Goal: Transaction & Acquisition: Purchase product/service

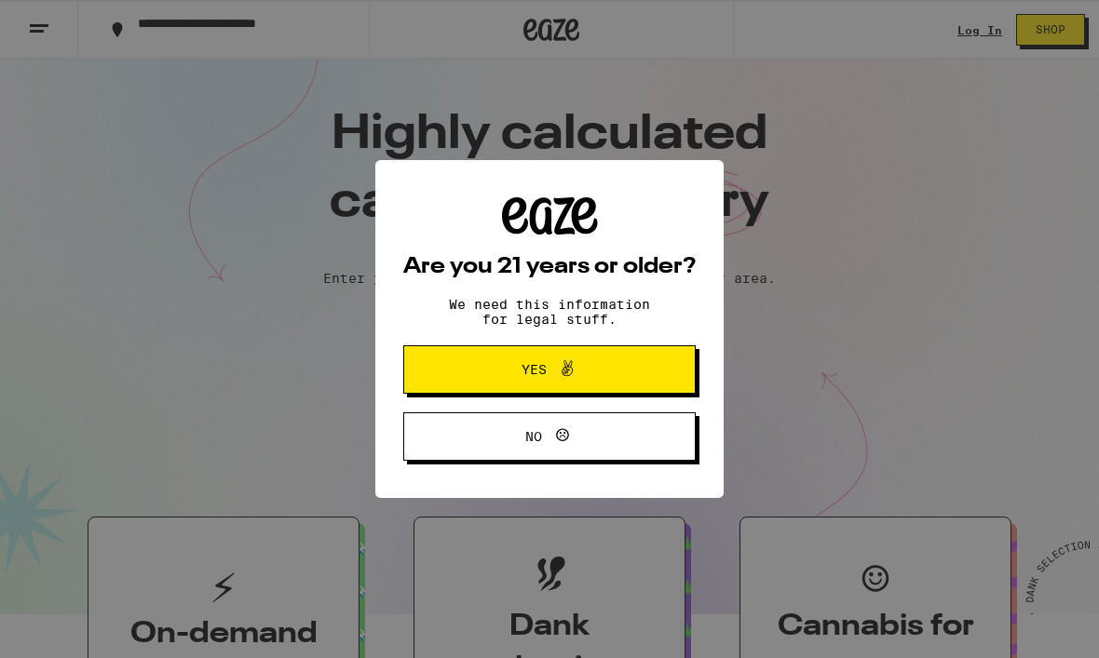
click at [483, 389] on button "Yes" at bounding box center [549, 370] width 292 height 48
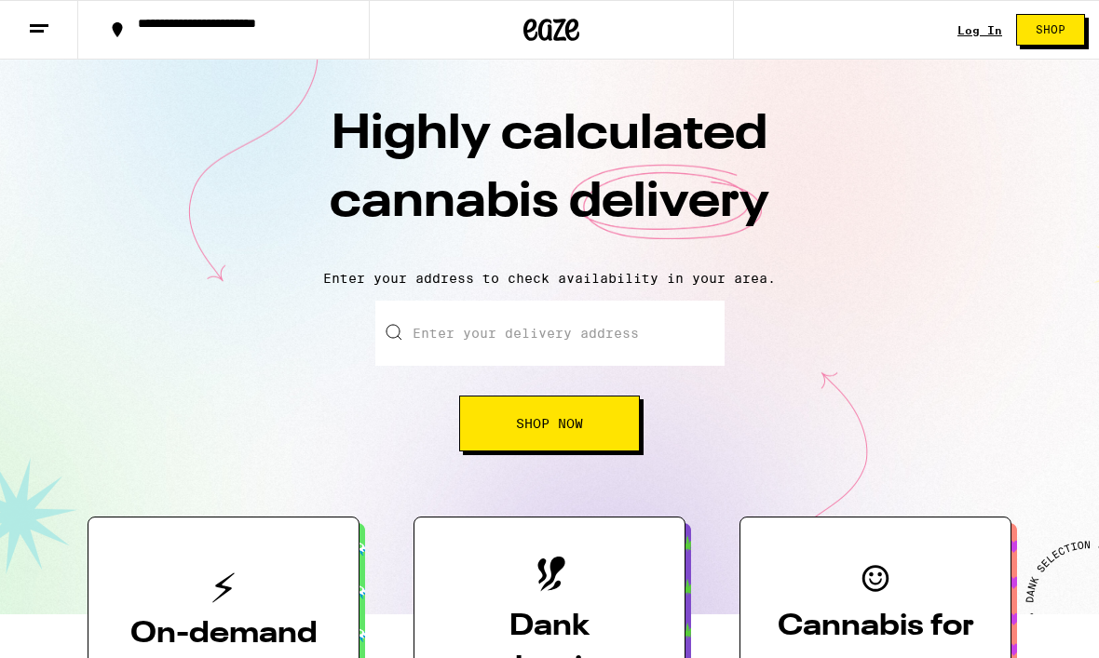
click at [448, 337] on input "Enter your delivery address" at bounding box center [549, 333] width 349 height 65
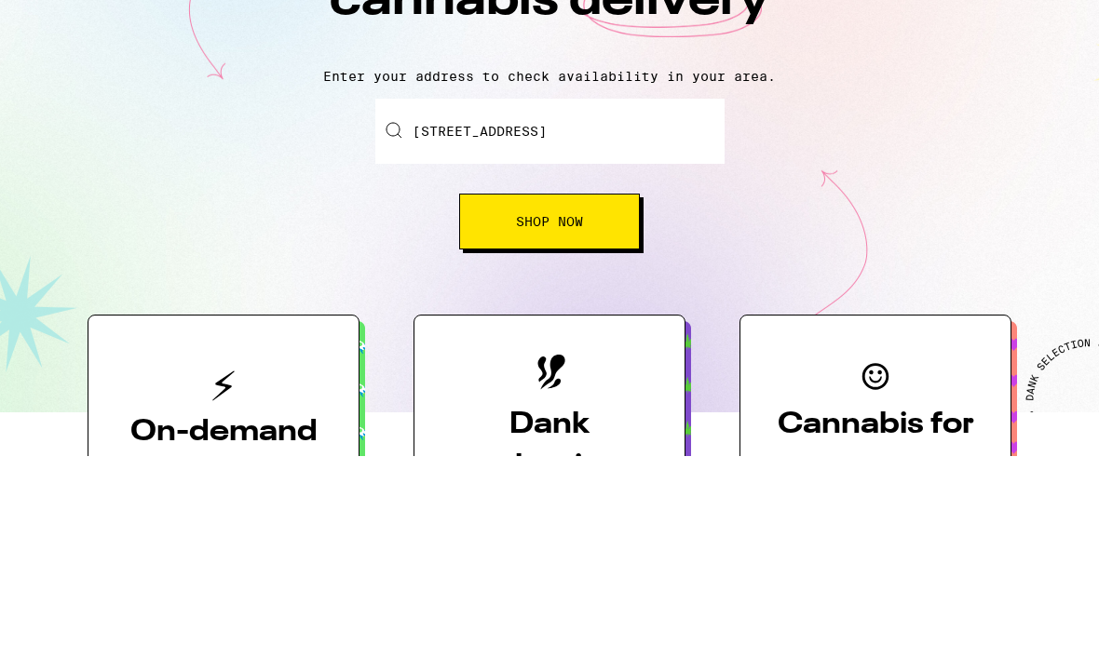
scroll to position [202, 0]
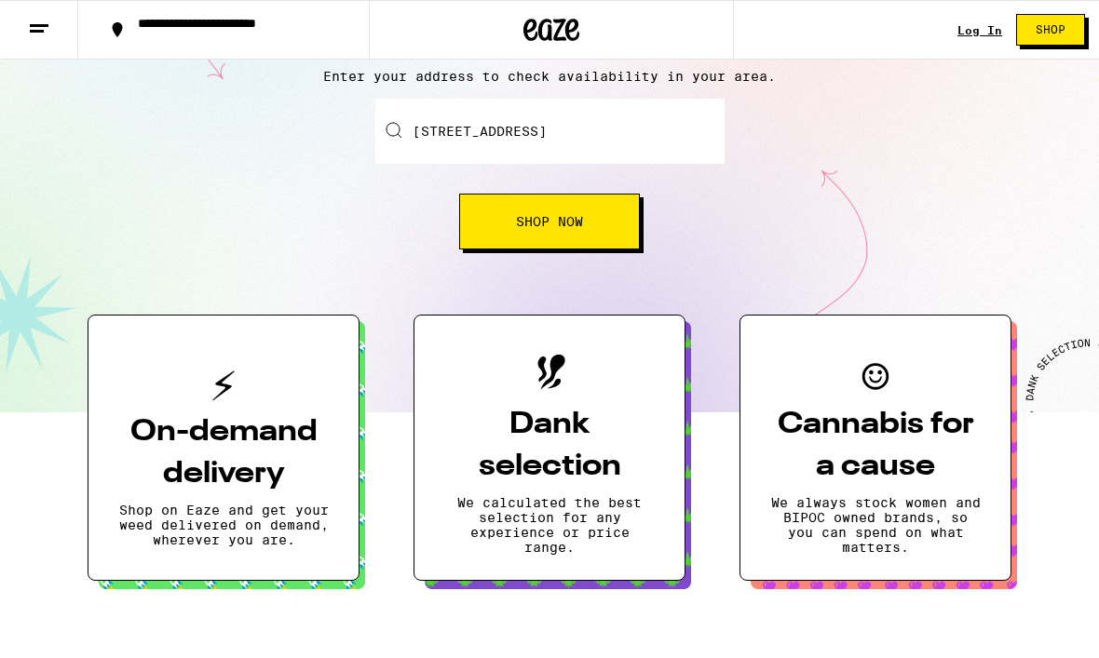
click at [591, 216] on button "Shop Now" at bounding box center [549, 222] width 181 height 56
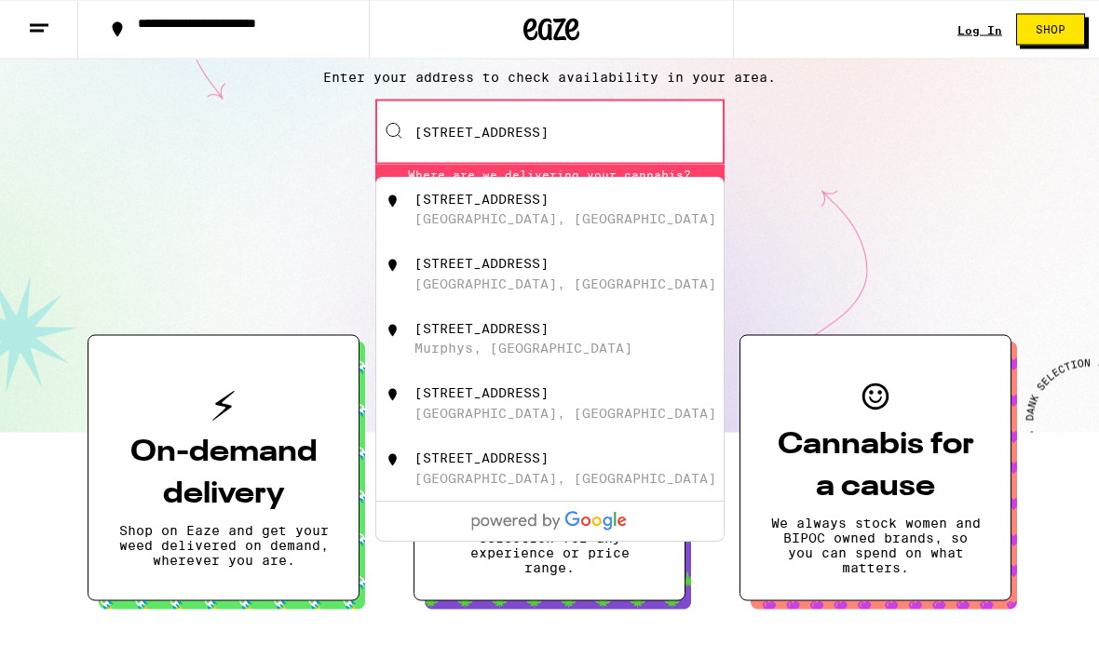
click at [529, 212] on div "[STREET_ADDRESS]" at bounding box center [580, 210] width 332 height 35
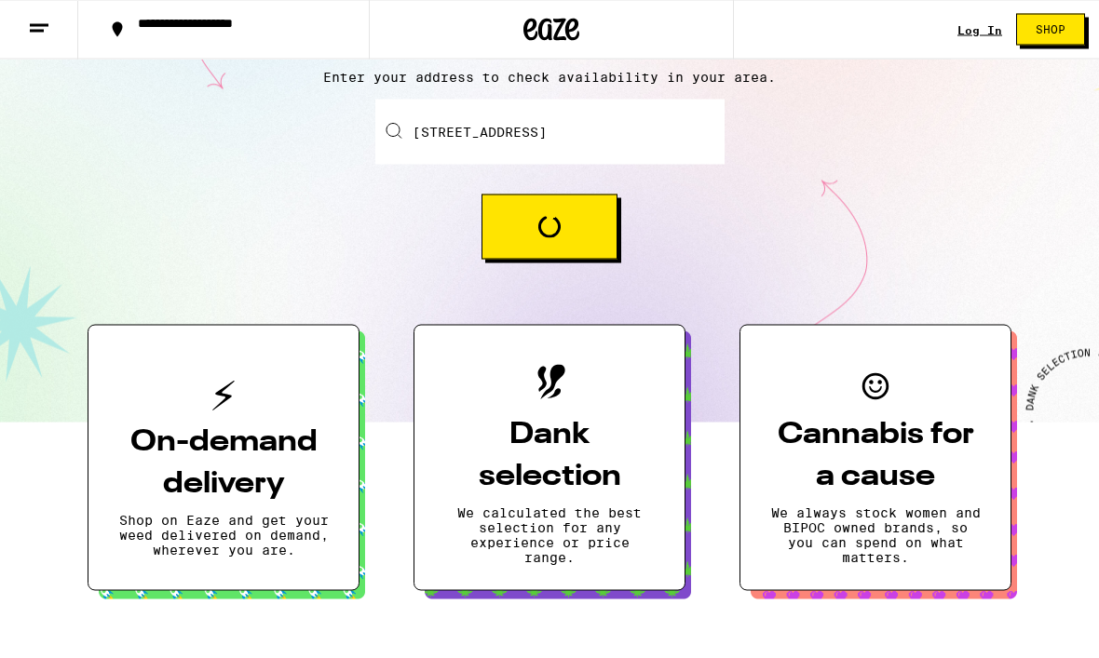
type input "[STREET_ADDRESS]"
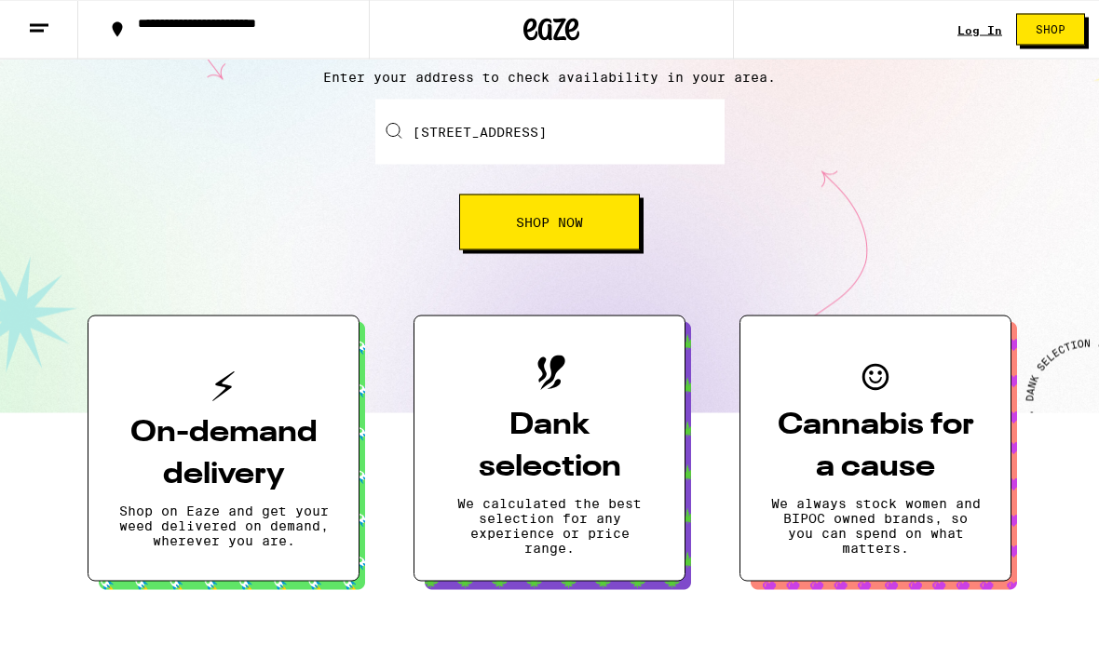
scroll to position [202, 0]
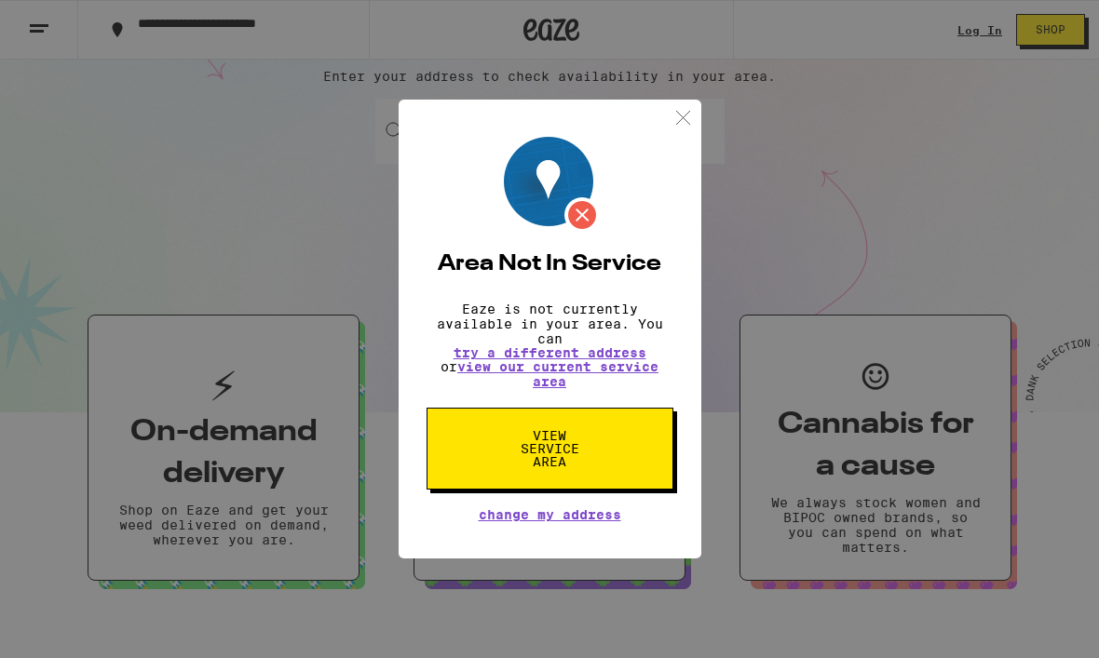
click at [567, 453] on span "View Service Area" at bounding box center [550, 448] width 96 height 39
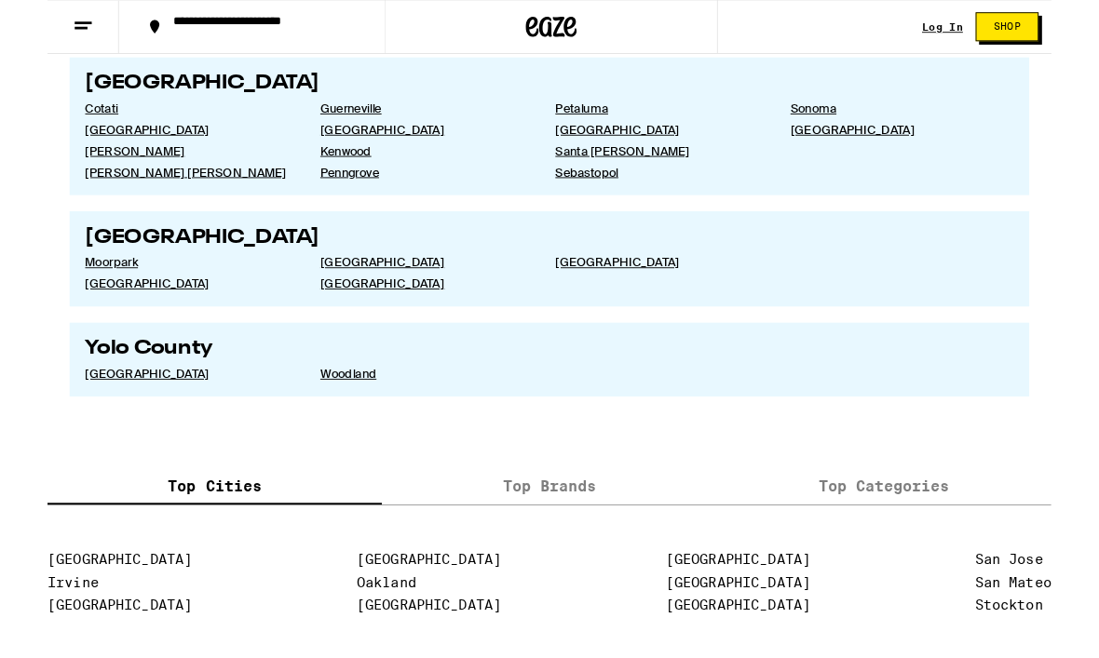
scroll to position [3573, 0]
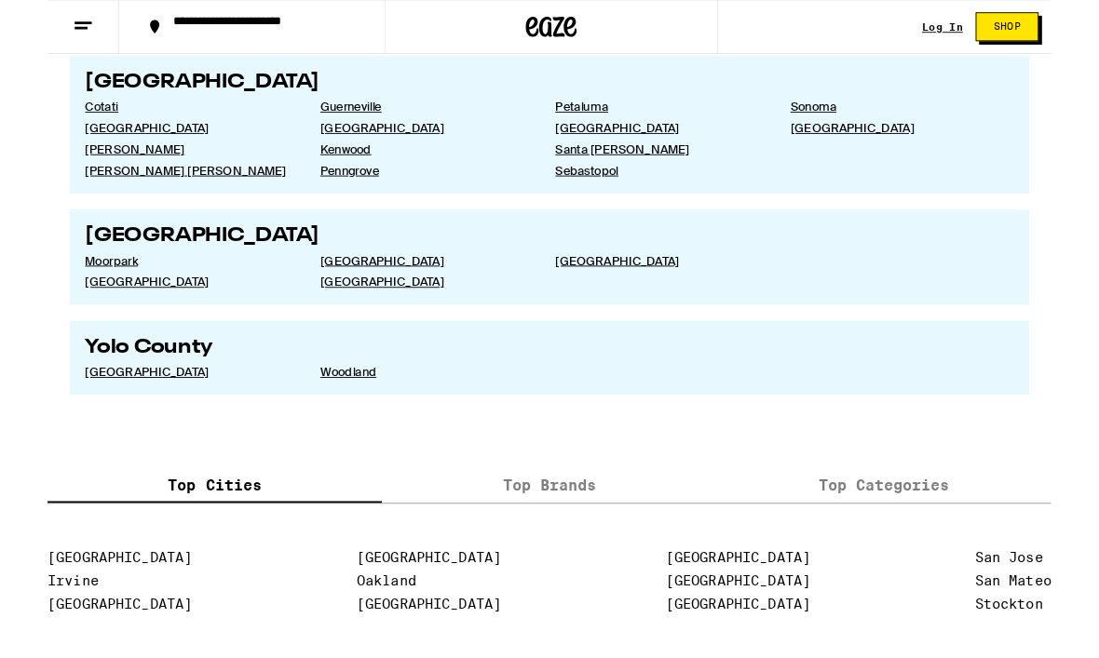
click at [595, 551] on label "Top Brands" at bounding box center [549, 531] width 366 height 40
click at [0, 0] on input "Top Brands" at bounding box center [0, 0] width 0 height 0
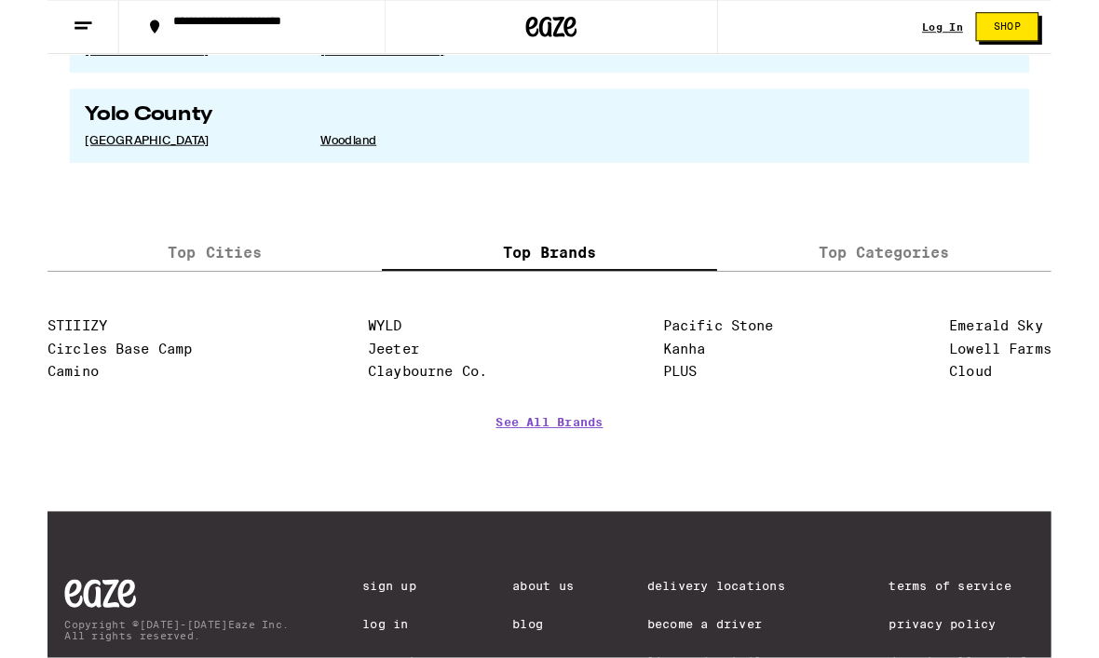
scroll to position [3829, 0]
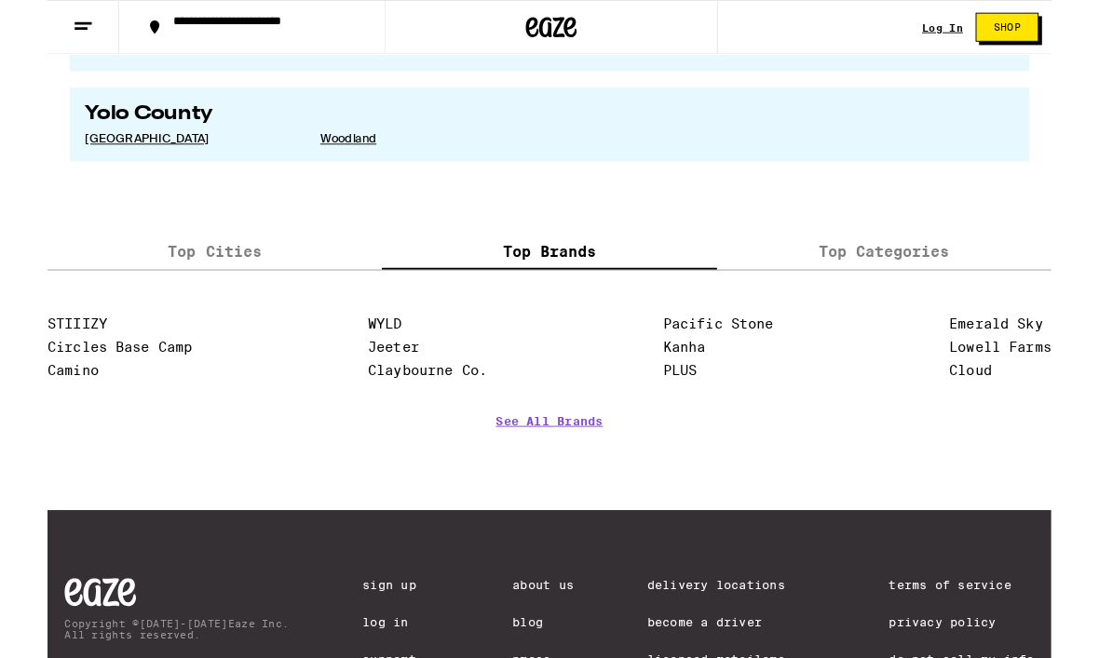
click at [943, 295] on label "Top Categories" at bounding box center [916, 275] width 366 height 40
click at [0, 0] on input "Top Categories" at bounding box center [0, 0] width 0 height 0
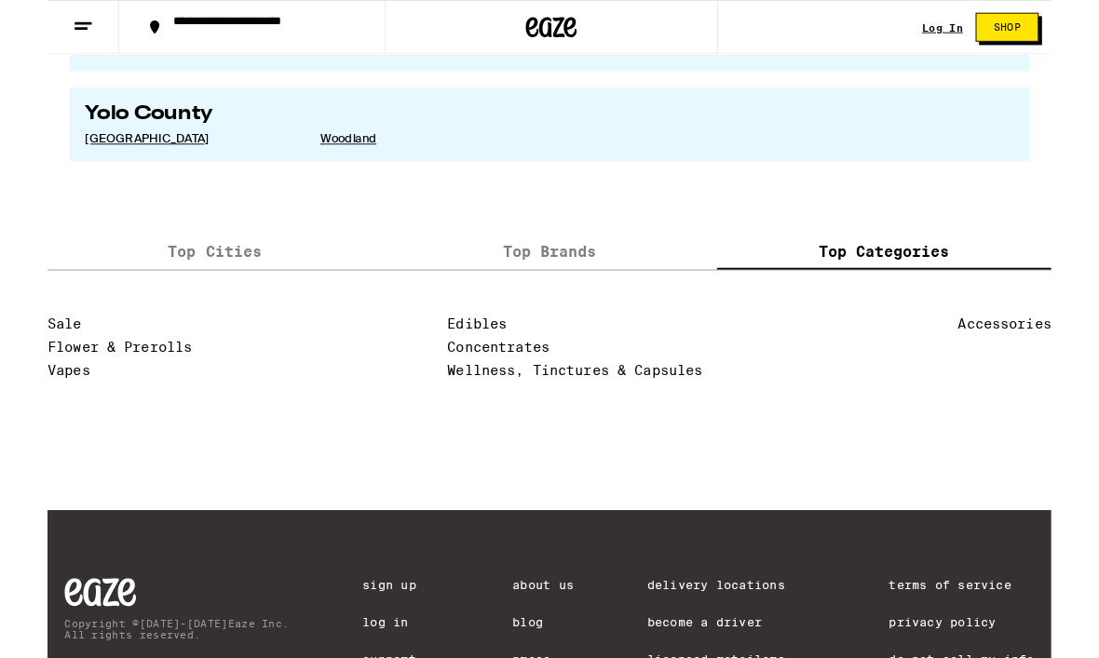
click at [438, 364] on link "Edibles" at bounding box center [470, 355] width 65 height 18
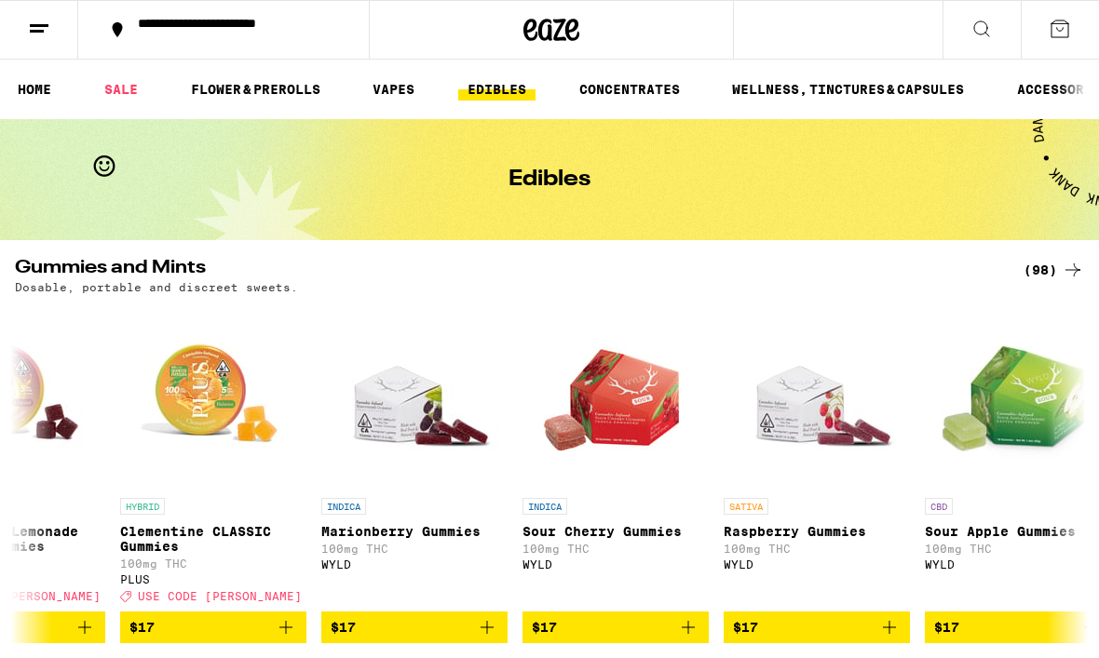
click at [181, 37] on div "**********" at bounding box center [235, 30] width 212 height 26
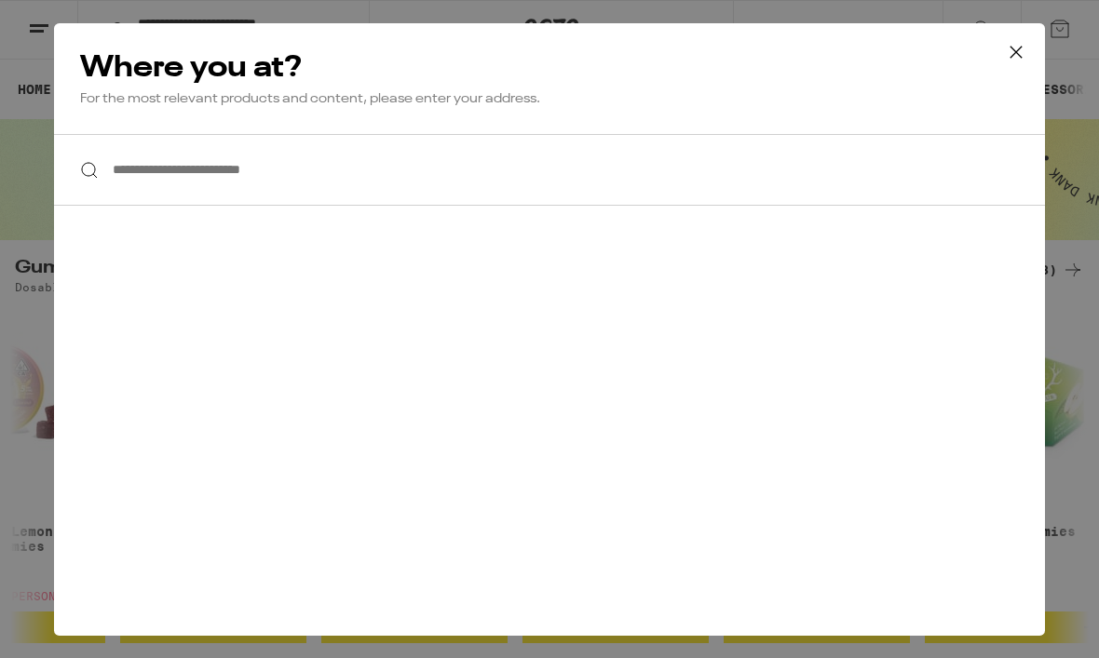
click at [316, 170] on input "**********" at bounding box center [549, 170] width 991 height 72
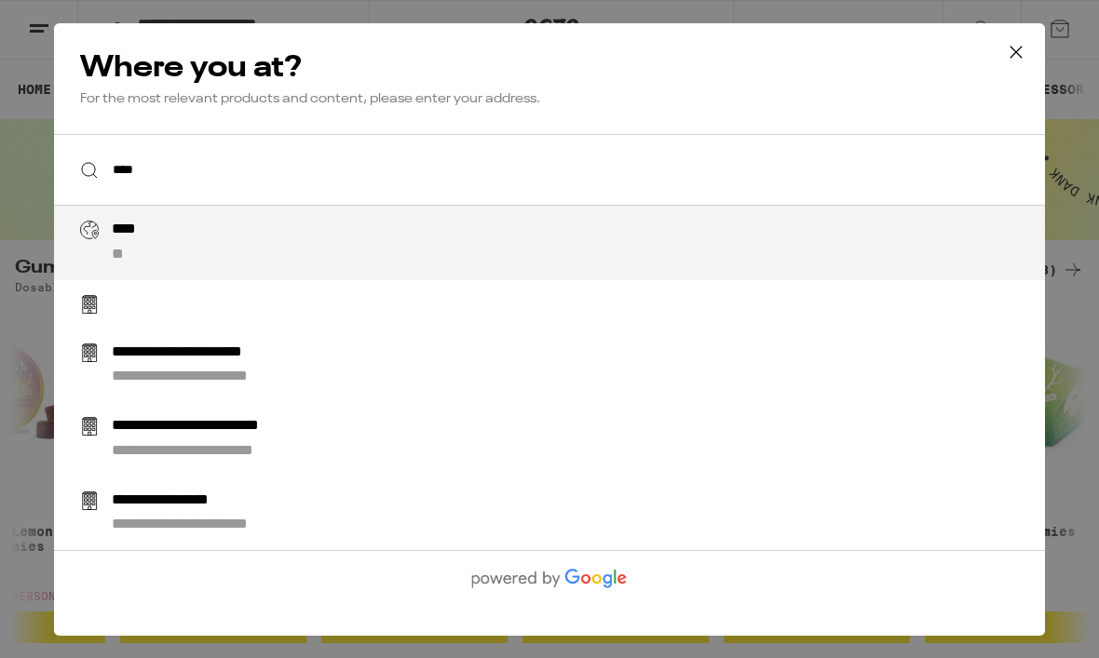
click at [159, 251] on div "**** **" at bounding box center [587, 243] width 950 height 45
type input "********"
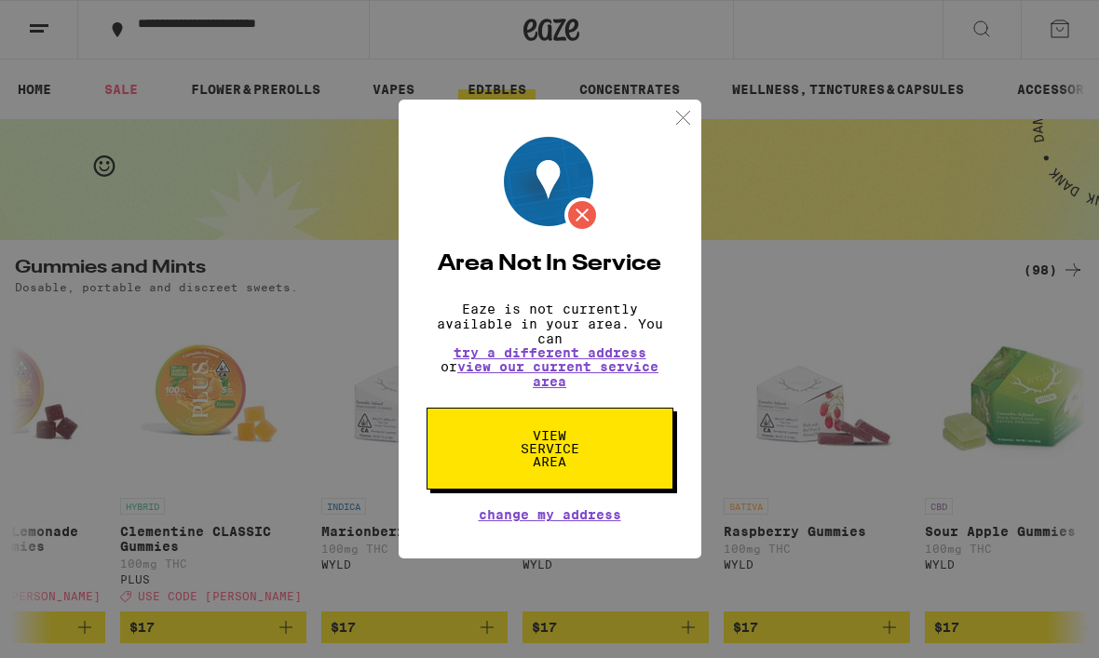
click at [565, 378] on link "view our current service area" at bounding box center [557, 374] width 201 height 30
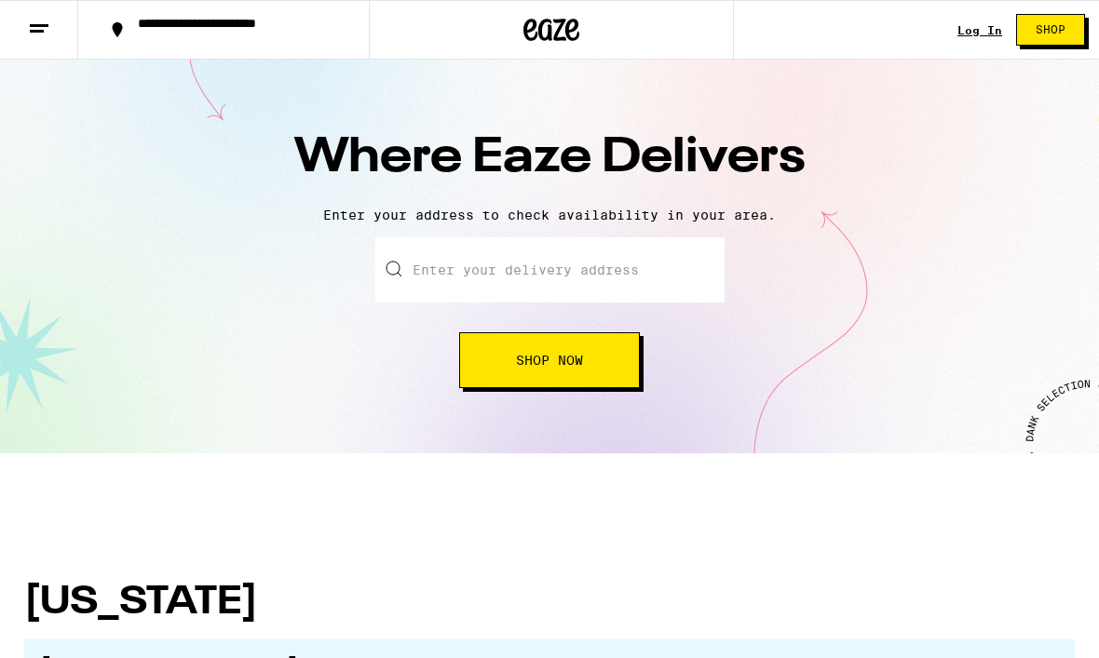
click at [1054, 33] on span "Shop" at bounding box center [1051, 29] width 30 height 11
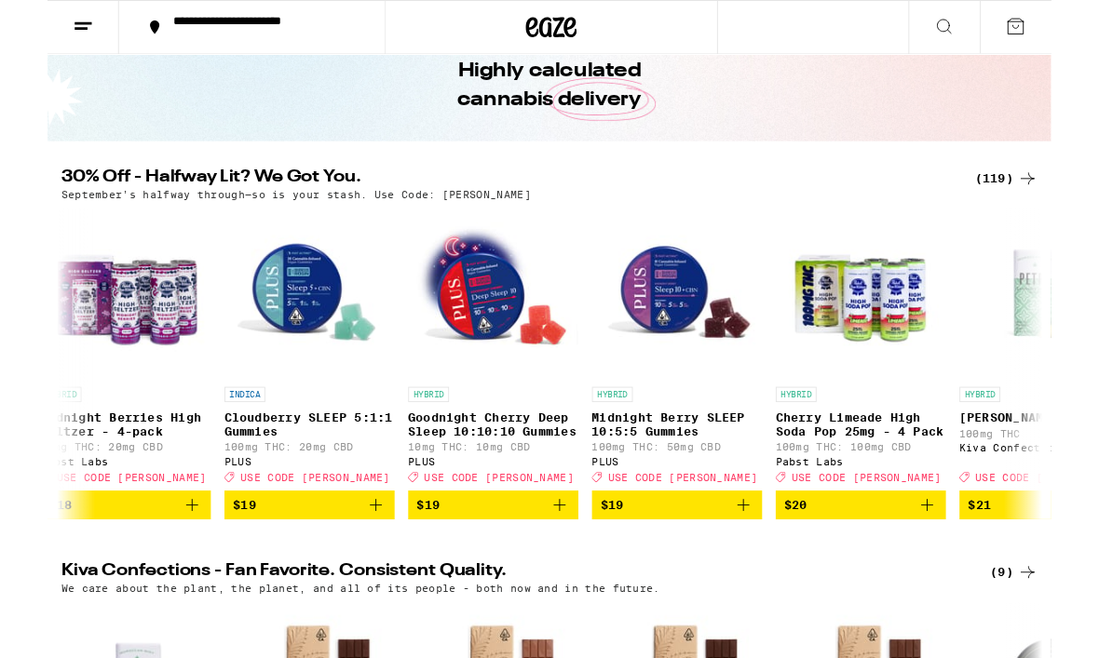
scroll to position [0, 8474]
